Goal: Information Seeking & Learning: Find specific fact

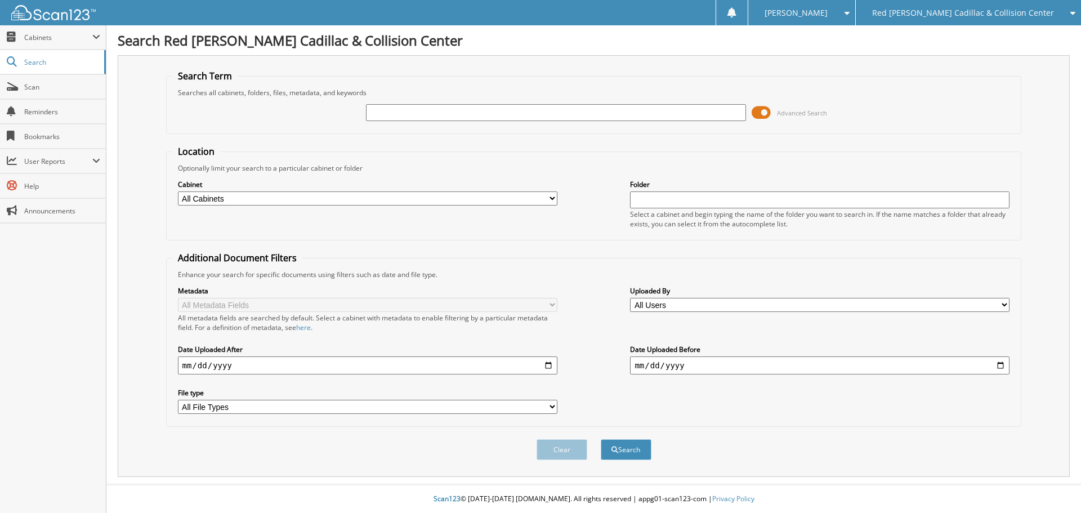
click at [451, 104] on input "text" at bounding box center [555, 112] width 379 height 17
type input "[PERSON_NAME]"
click at [601, 439] on button "Search" at bounding box center [626, 449] width 51 height 21
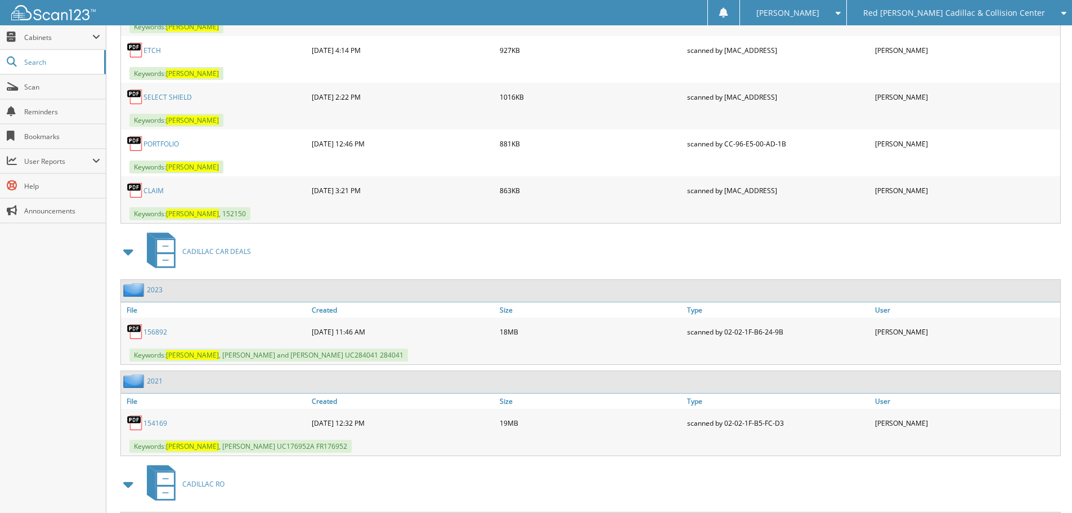
scroll to position [957, 0]
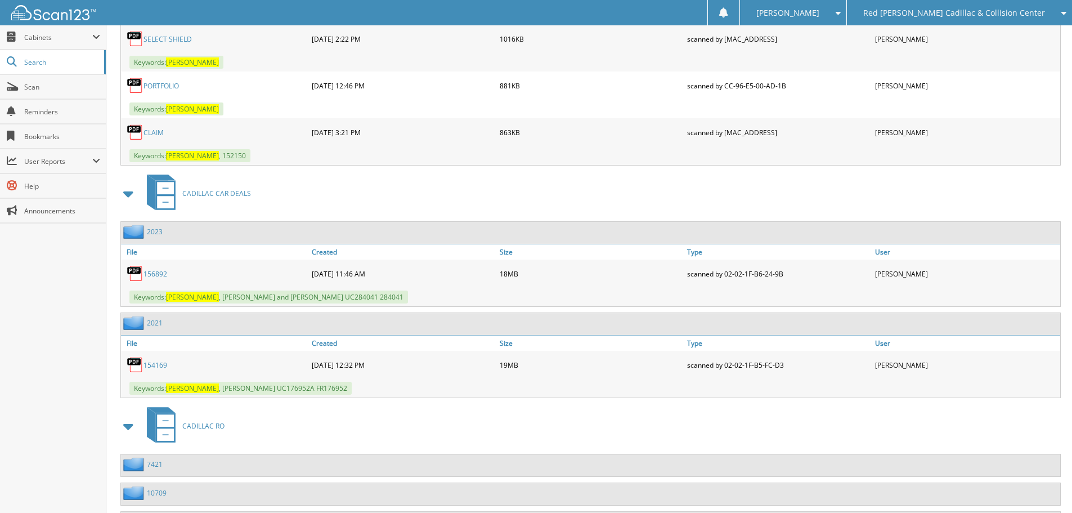
click at [155, 275] on link "156892" at bounding box center [156, 274] width 24 height 10
